Goal: Use online tool/utility: Utilize a website feature to perform a specific function

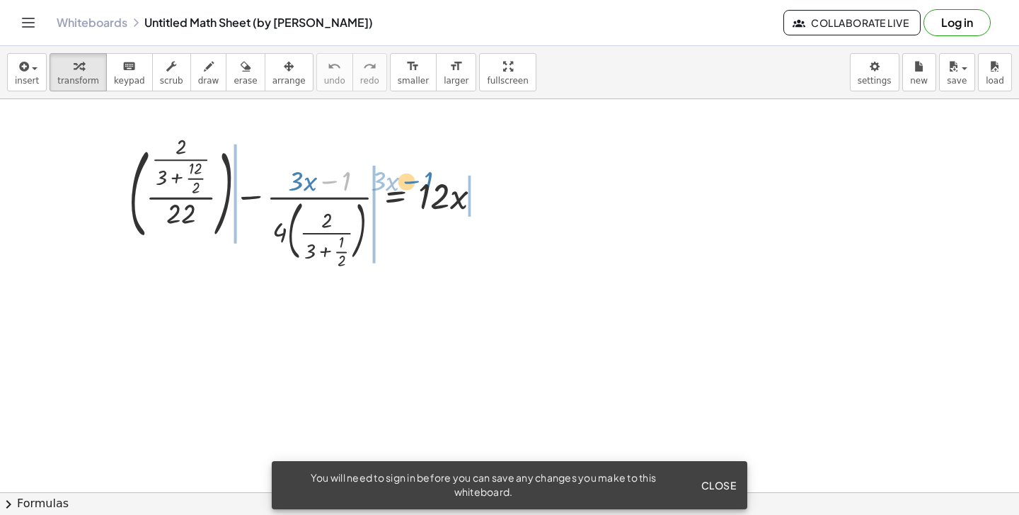
drag, startPoint x: 350, startPoint y: 149, endPoint x: 481, endPoint y: 150, distance: 131.0
click at [482, 150] on div at bounding box center [311, 202] width 378 height 126
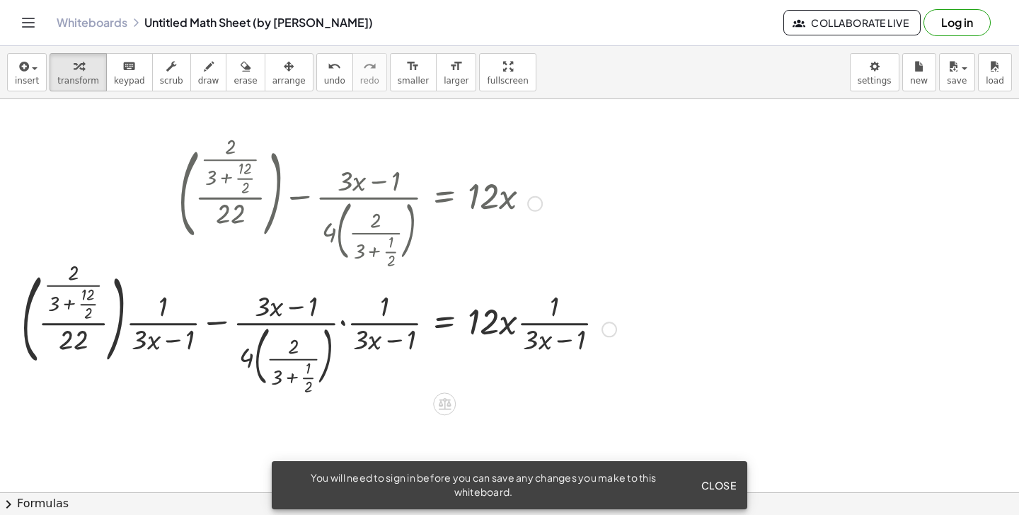
drag, startPoint x: 383, startPoint y: 205, endPoint x: 582, endPoint y: 207, distance: 198.9
click at [583, 207] on div at bounding box center [318, 202] width 609 height 126
drag, startPoint x: 386, startPoint y: 322, endPoint x: 533, endPoint y: 217, distance: 181.1
click at [445, 204] on div "+ ( · · 2 · ( + 3 + · 12 · 2 ) · 22 ) − · ( + · 3 · x − 1 ) · 4 · ( · 2 · ( + 3…" at bounding box center [445, 204] width 0 height 0
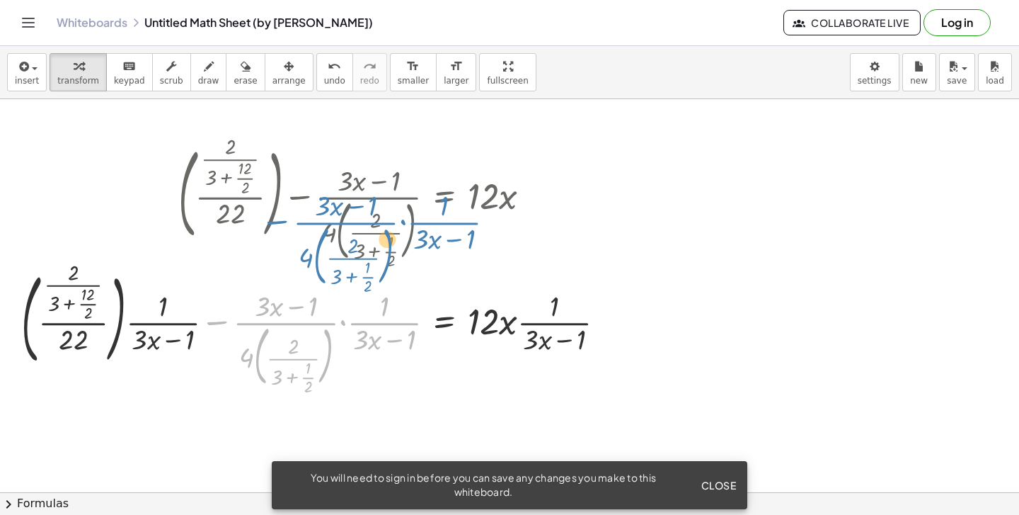
drag, startPoint x: 390, startPoint y: 319, endPoint x: 446, endPoint y: 217, distance: 116.3
click at [445, 204] on div "+ ( · · 2 · ( + 3 + · 12 · 2 ) · 22 ) − · ( + · 3 · x − 1 ) · 4 · ( · 2 · ( + 3…" at bounding box center [445, 204] width 0 height 0
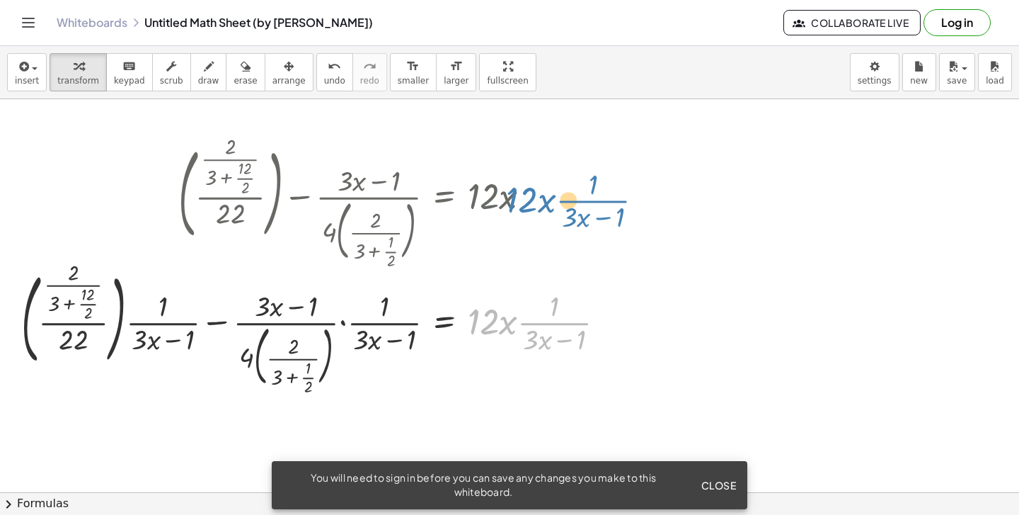
drag, startPoint x: 563, startPoint y: 323, endPoint x: 612, endPoint y: 204, distance: 128.3
click at [445, 204] on div "+ ( · · 2 · ( + 3 + · 12 · 2 ) · 22 ) − · ( + · 3 · x − 1 ) · 4 · ( · 2 · ( + 3…" at bounding box center [445, 204] width 0 height 0
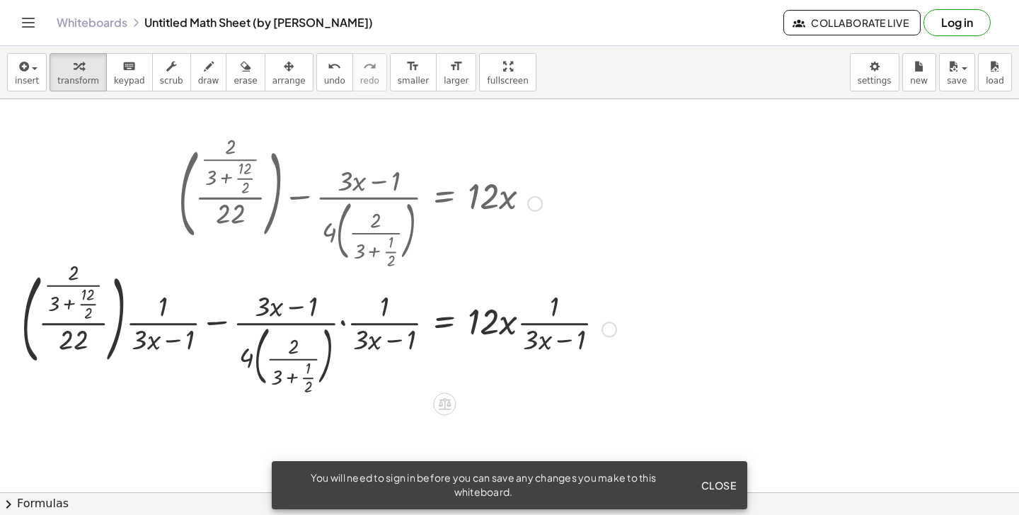
click at [608, 333] on div at bounding box center [610, 329] width 16 height 16
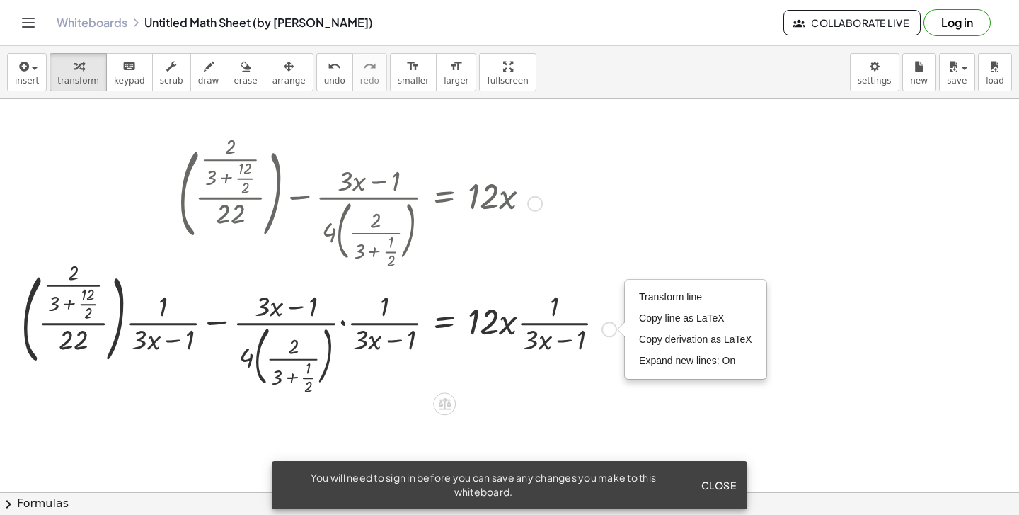
click at [462, 141] on div at bounding box center [318, 202] width 609 height 126
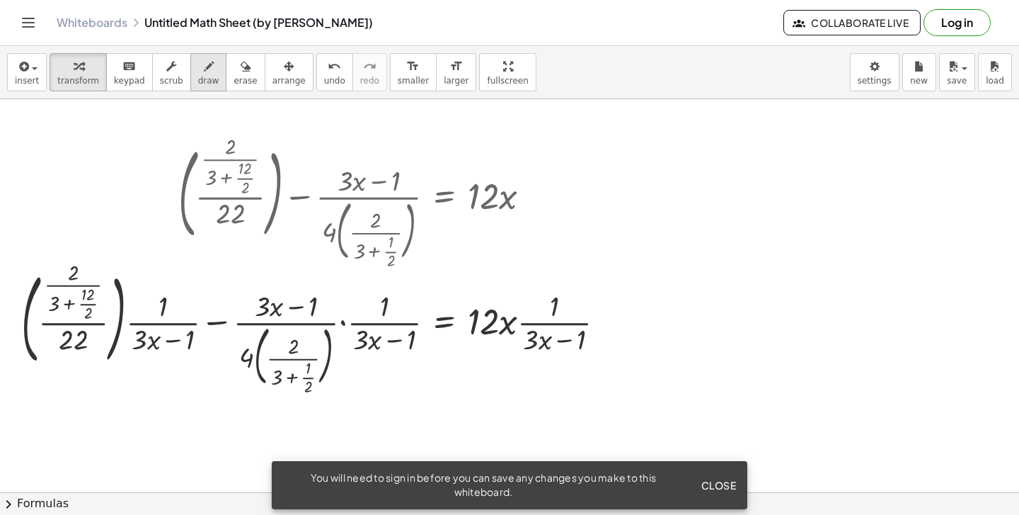
click at [210, 72] on div "button" at bounding box center [208, 65] width 21 height 17
drag, startPoint x: 755, startPoint y: 188, endPoint x: 755, endPoint y: 228, distance: 40.3
drag, startPoint x: 723, startPoint y: 246, endPoint x: 772, endPoint y: 246, distance: 48.8
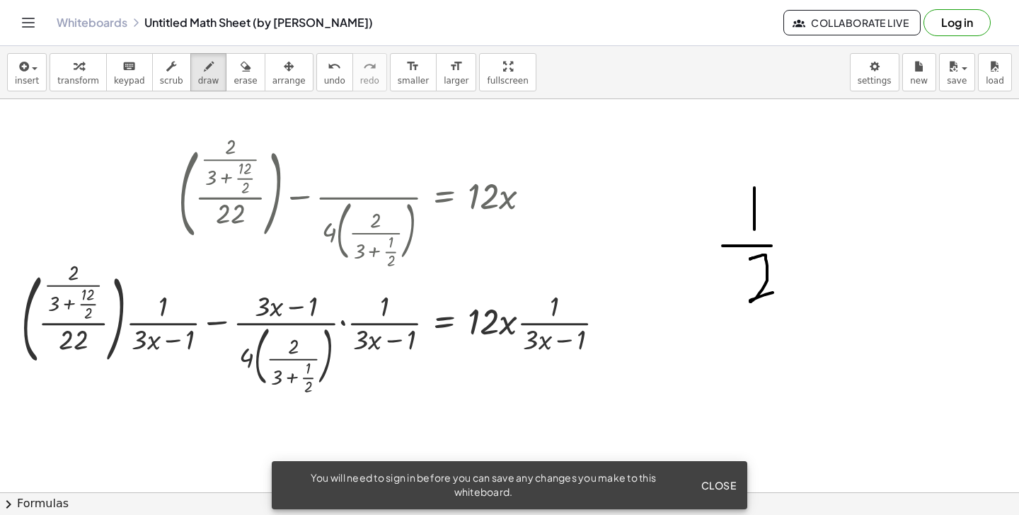
drag, startPoint x: 750, startPoint y: 259, endPoint x: 789, endPoint y: 288, distance: 48.0
click at [316, 67] on button "undo undo" at bounding box center [334, 72] width 37 height 38
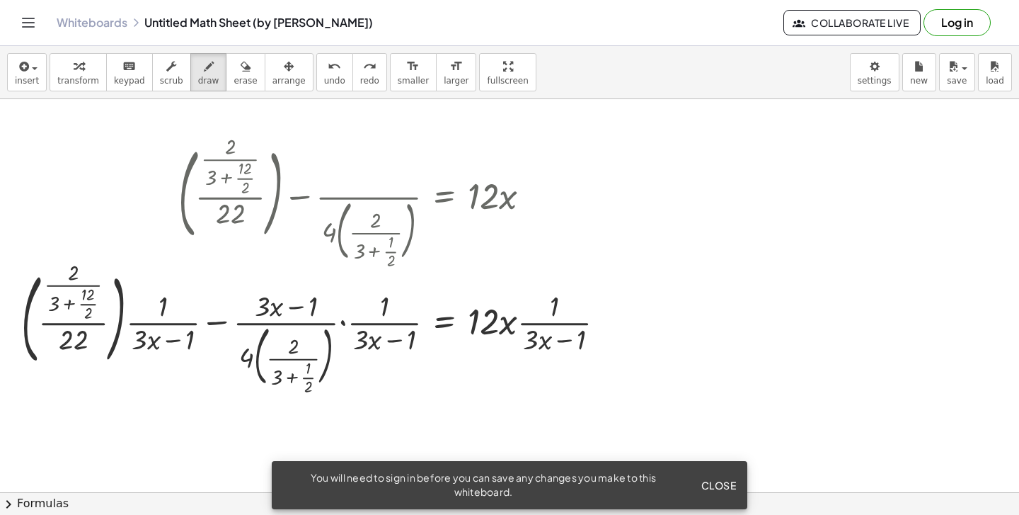
drag, startPoint x: 567, startPoint y: 149, endPoint x: 590, endPoint y: 311, distance: 163.1
drag, startPoint x: 595, startPoint y: 190, endPoint x: 595, endPoint y: 253, distance: 63.0
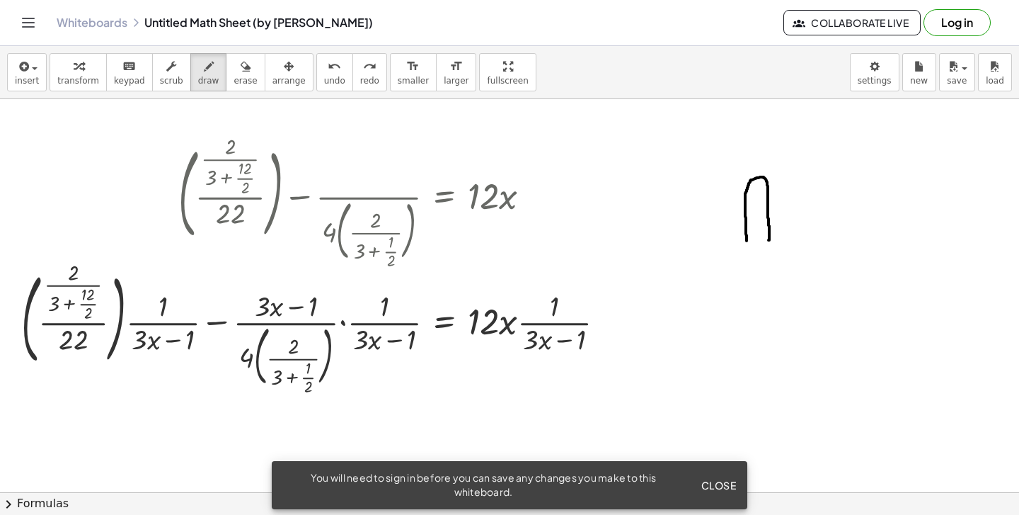
drag, startPoint x: 747, startPoint y: 241, endPoint x: 769, endPoint y: 240, distance: 22.0
drag, startPoint x: 769, startPoint y: 240, endPoint x: 745, endPoint y: 241, distance: 24.1
drag, startPoint x: 742, startPoint y: 191, endPoint x: 770, endPoint y: 191, distance: 28.3
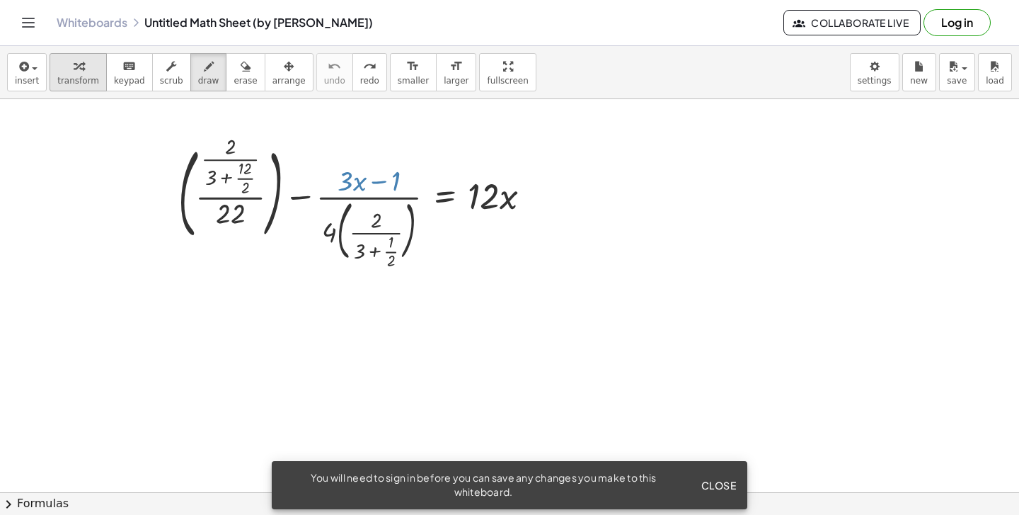
click at [74, 68] on icon "button" at bounding box center [79, 66] width 10 height 17
drag, startPoint x: 132, startPoint y: 174, endPoint x: 132, endPoint y: 246, distance: 72.2
click at [204, 74] on icon "button" at bounding box center [209, 66] width 10 height 17
drag, startPoint x: 75, startPoint y: 177, endPoint x: 75, endPoint y: 234, distance: 56.6
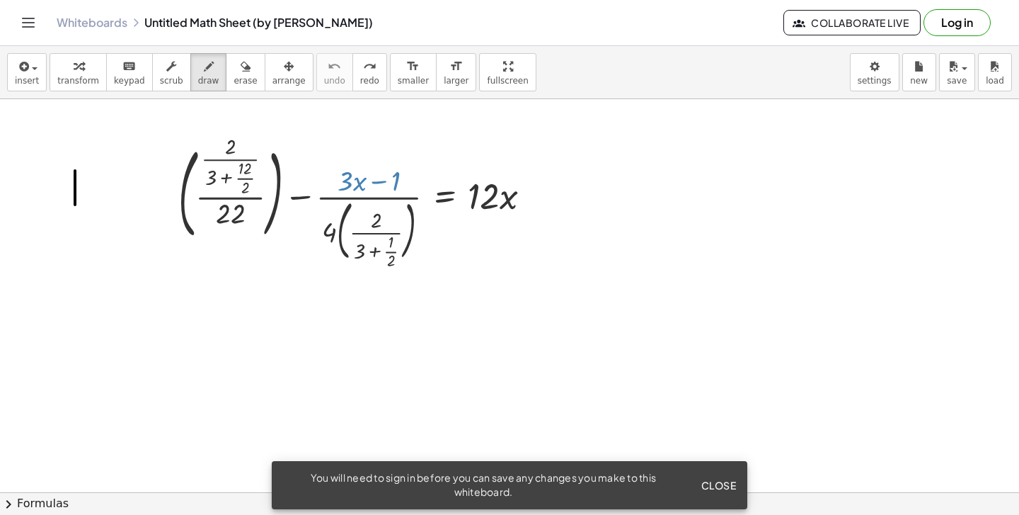
drag, startPoint x: 57, startPoint y: 251, endPoint x: 134, endPoint y: 251, distance: 77.2
click at [81, 74] on div "button" at bounding box center [78, 65] width 42 height 17
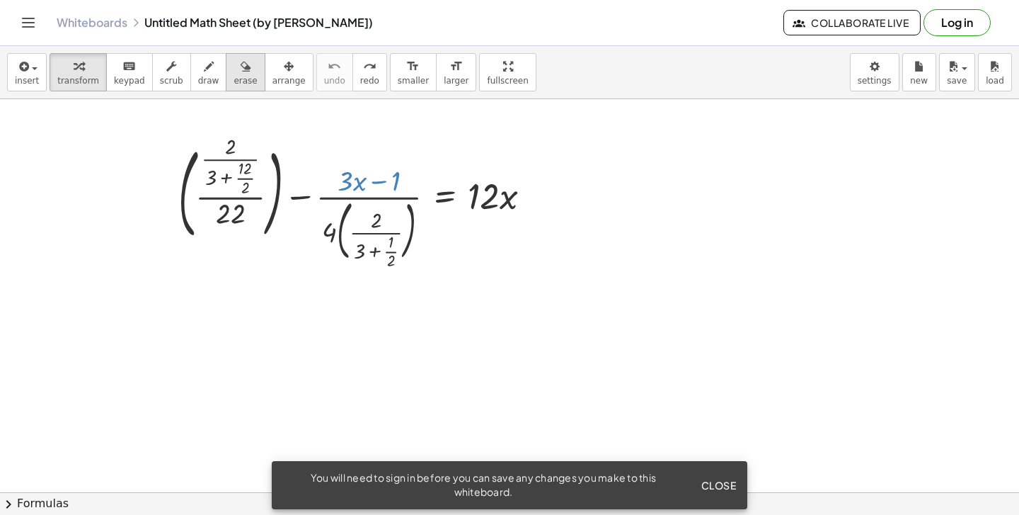
click at [251, 72] on button "erase" at bounding box center [245, 72] width 39 height 38
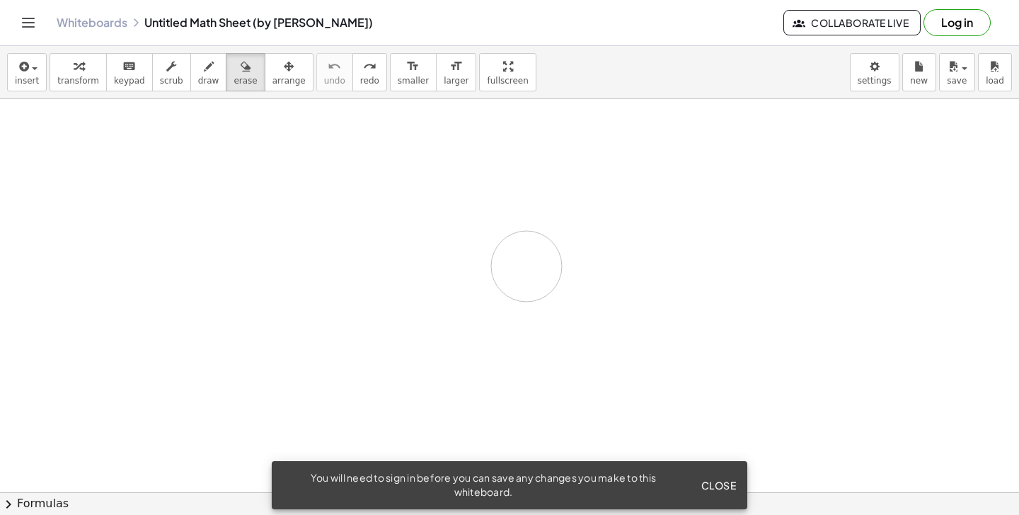
drag, startPoint x: 183, startPoint y: 241, endPoint x: 798, endPoint y: 212, distance: 615.1
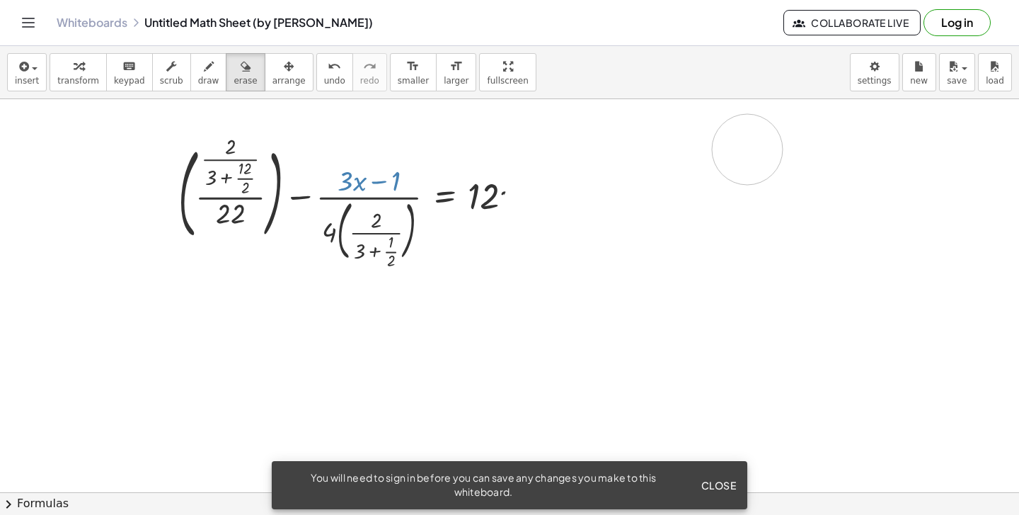
drag, startPoint x: 658, startPoint y: 154, endPoint x: 777, endPoint y: 153, distance: 118.9
